Goal: Information Seeking & Learning: Understand process/instructions

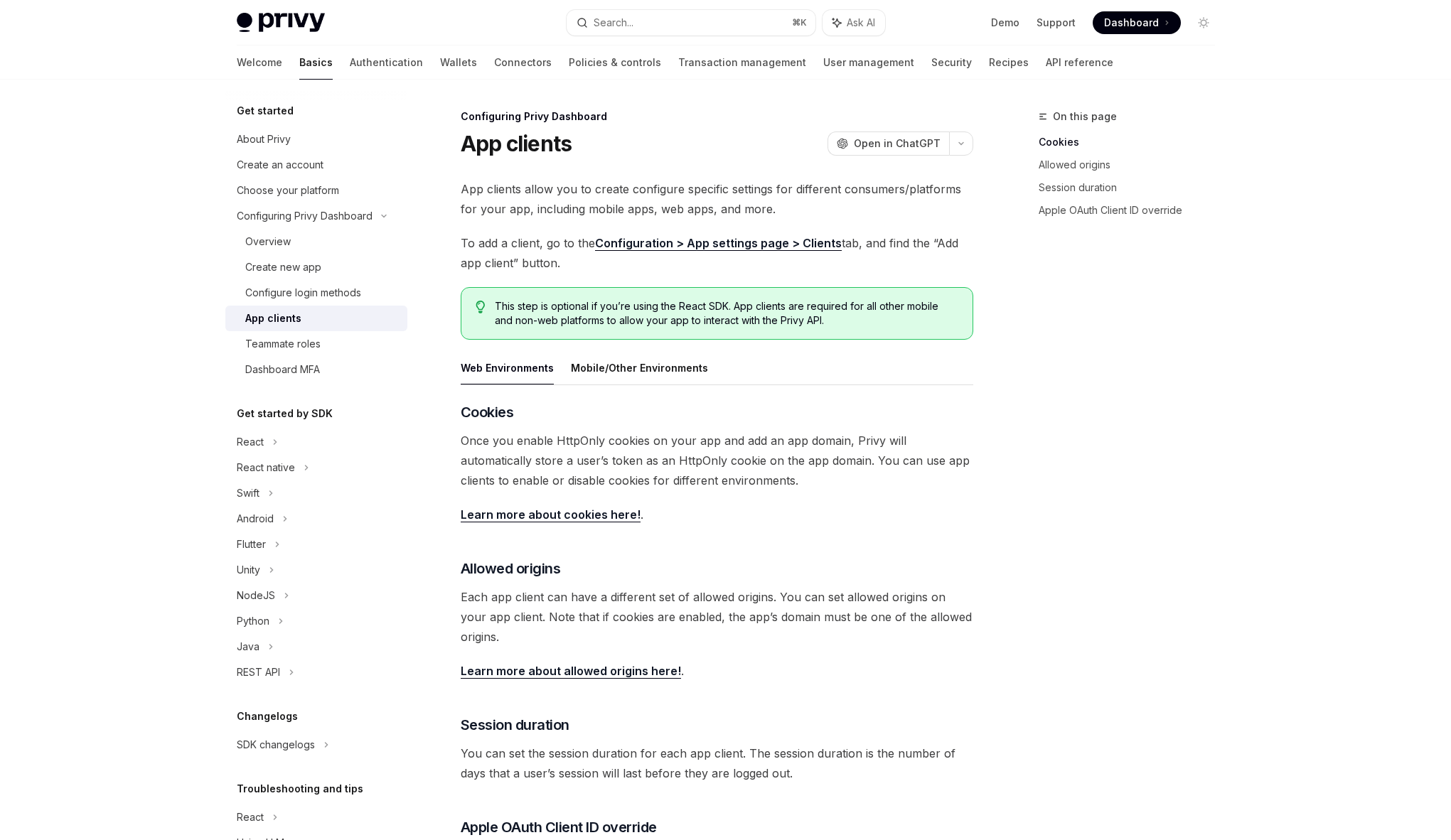
click at [563, 515] on link "Learn more about cookies here!" at bounding box center [551, 515] width 180 height 15
click at [702, 244] on link "Configuration > App settings page > Clients" at bounding box center [719, 243] width 247 height 15
click at [730, 24] on button "Search... ⌘ K" at bounding box center [691, 23] width 249 height 26
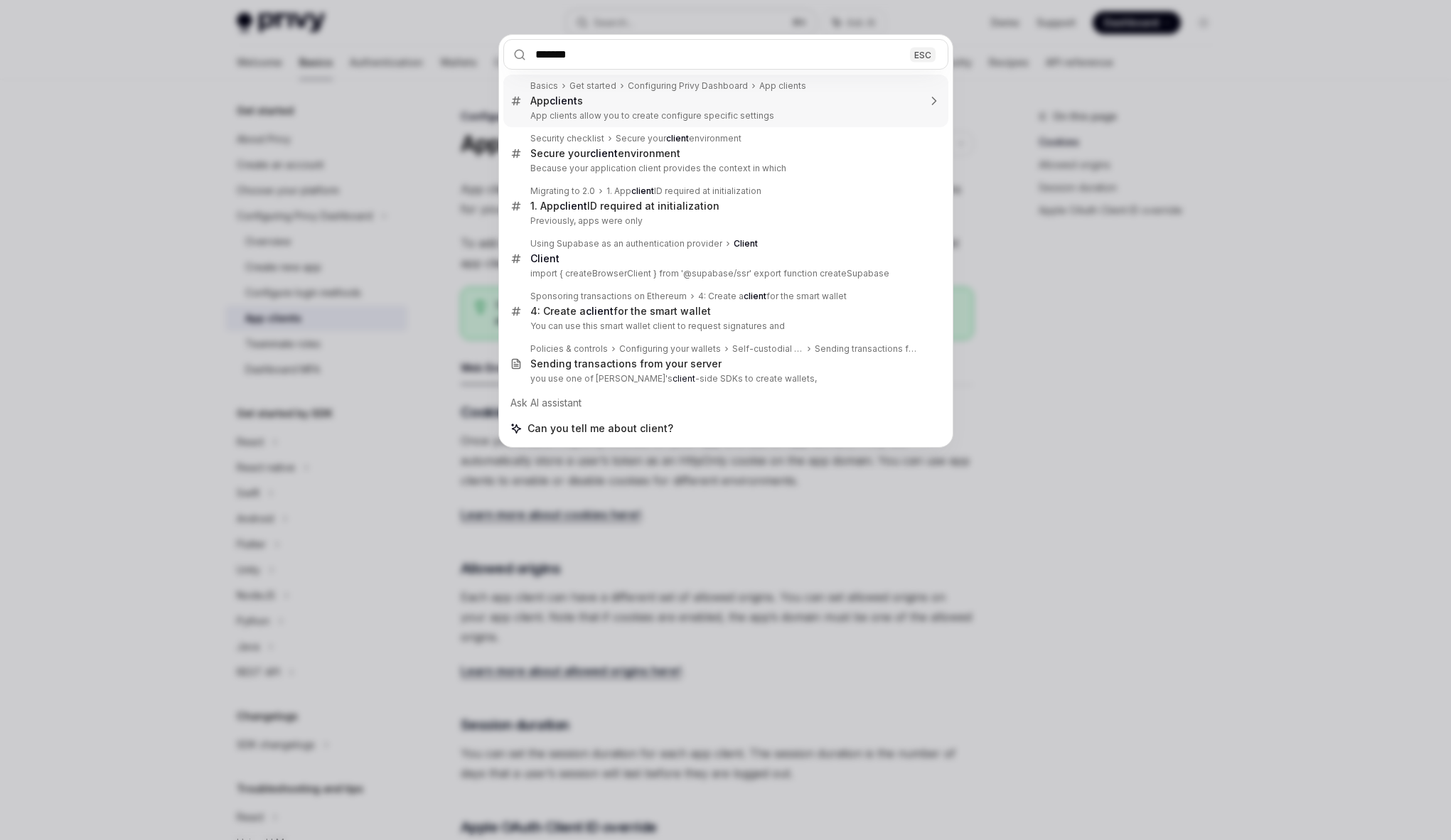
type input "********"
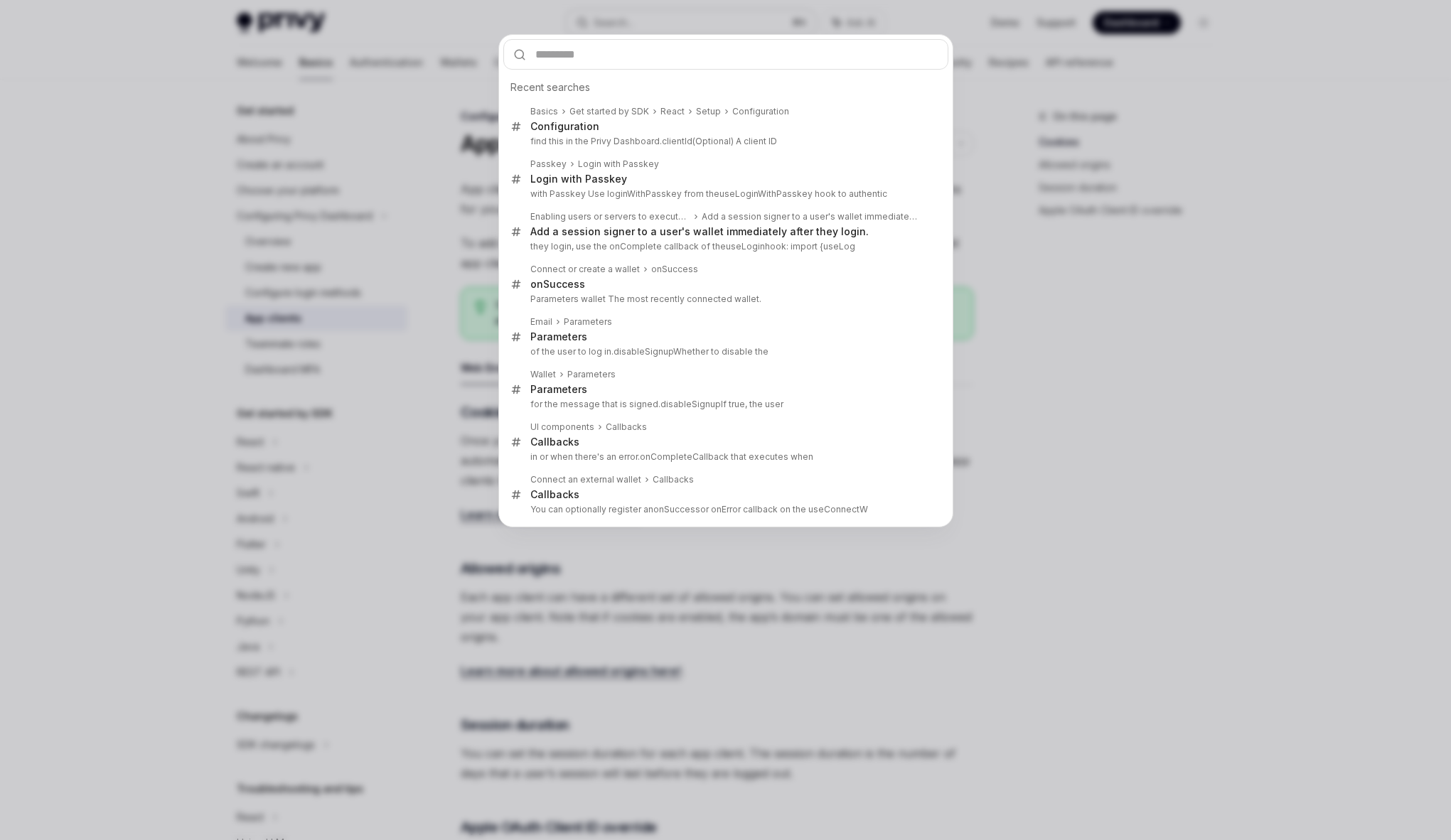
type textarea "*"
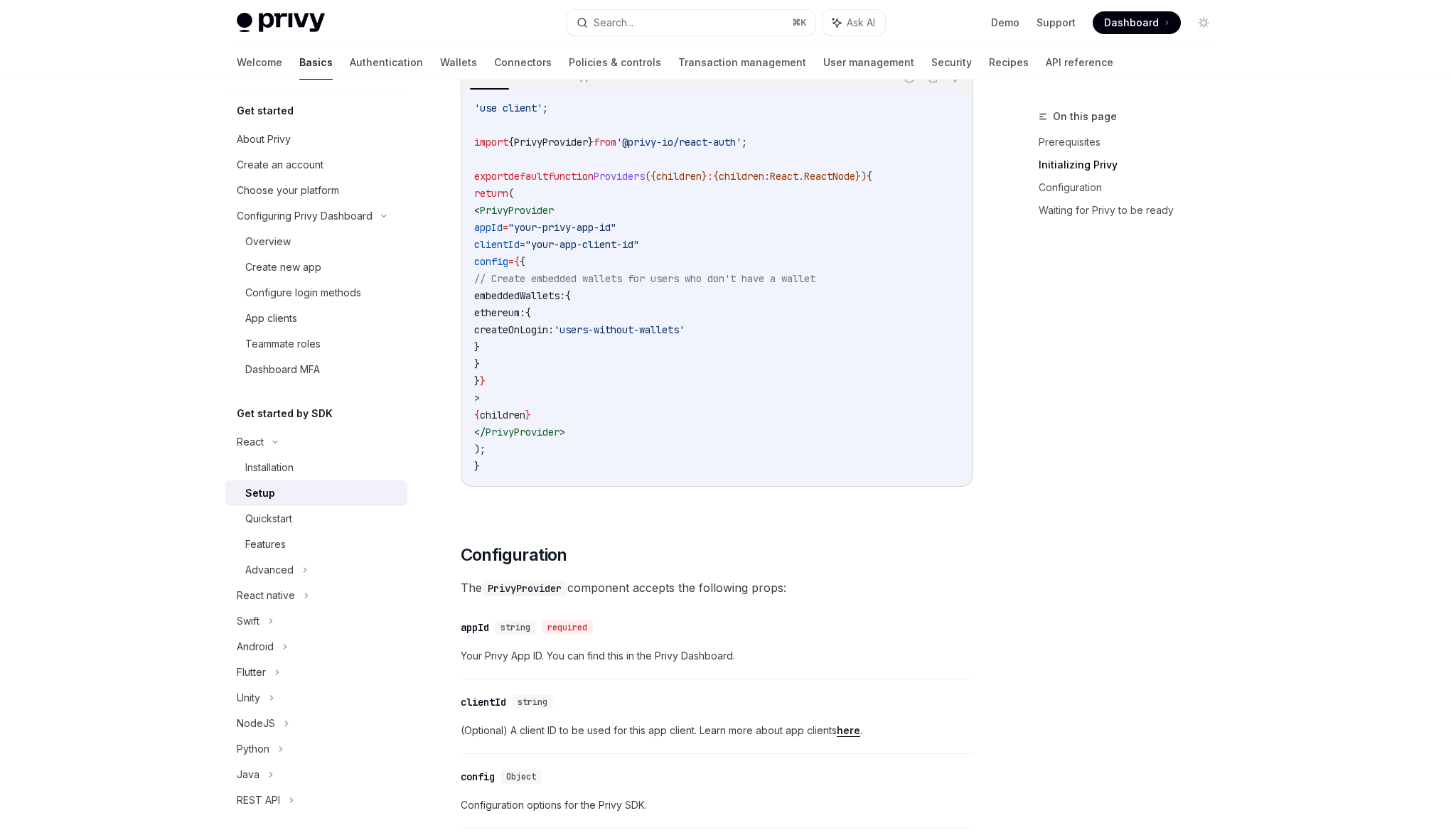
scroll to position [508, 0]
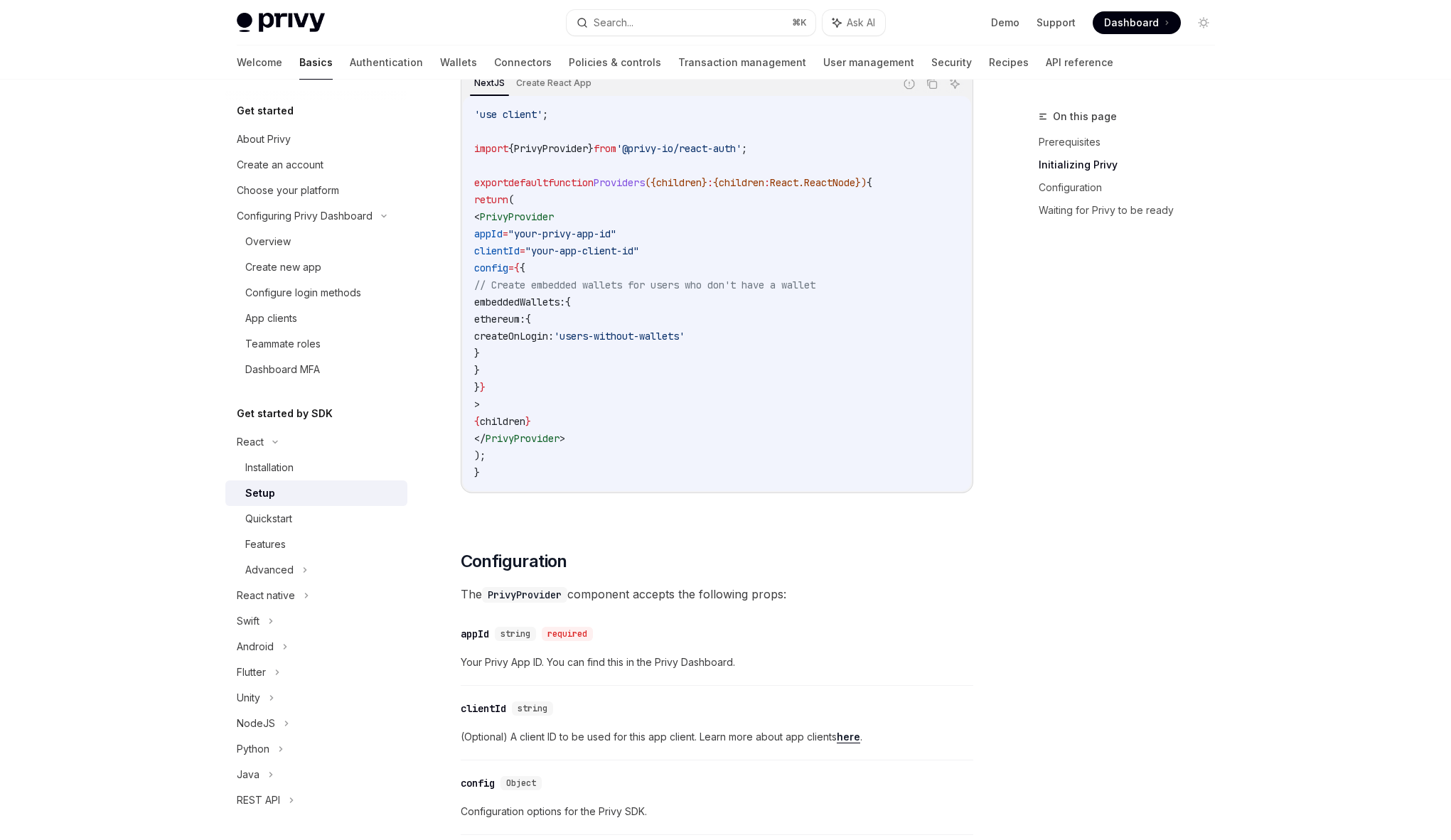
click at [520, 253] on span "clientId" at bounding box center [497, 251] width 45 height 13
copy span "clientId"
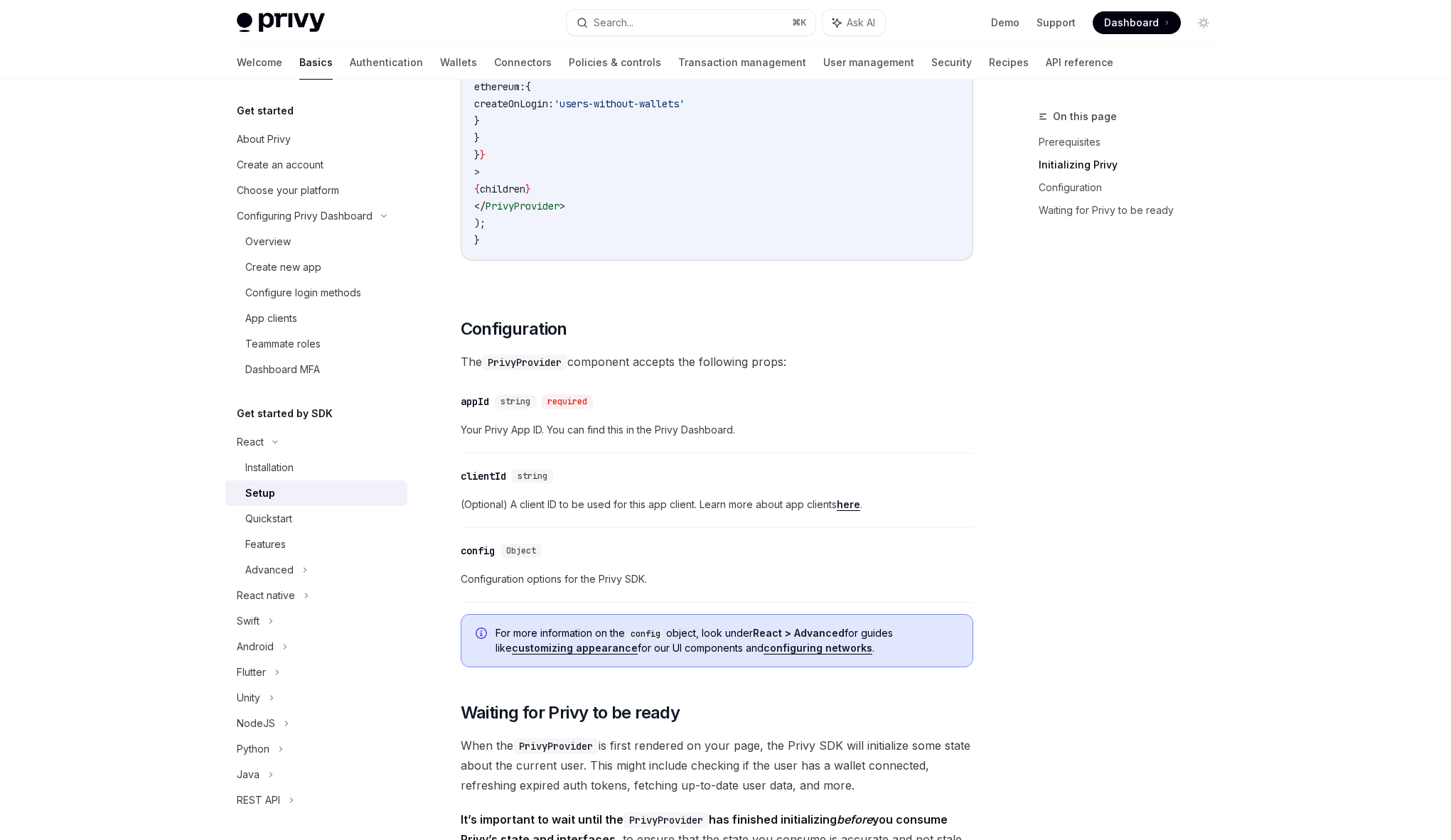
scroll to position [741, 0]
click at [847, 505] on link "here" at bounding box center [848, 504] width 23 height 13
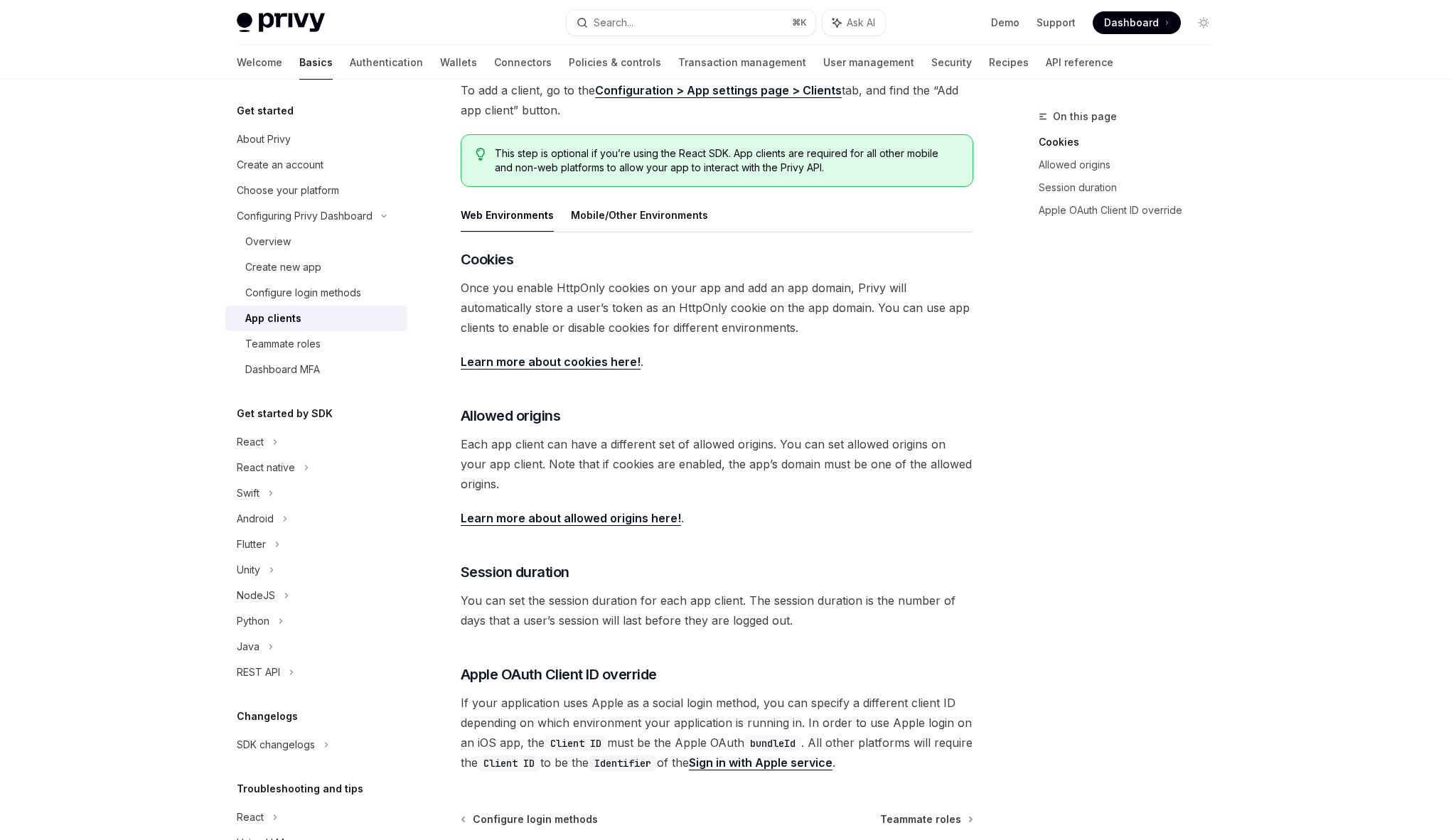
scroll to position [296, 0]
